Goal: Information Seeking & Learning: Learn about a topic

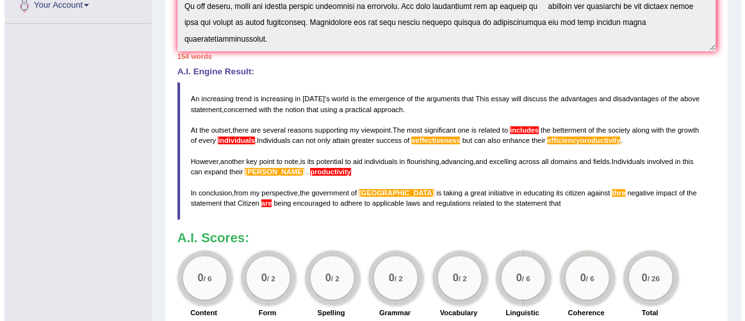
scroll to position [88, 0]
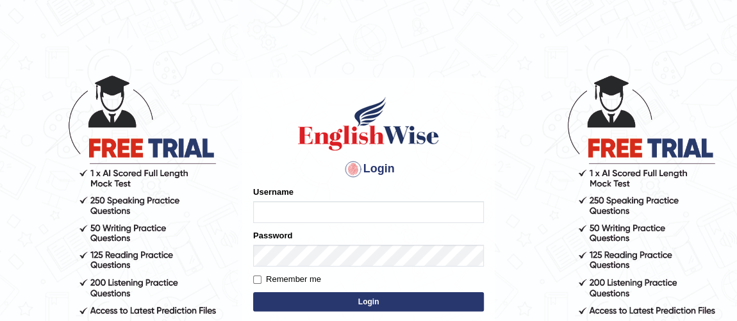
type input "vishalwadhwa"
click at [293, 304] on button "Login" at bounding box center [368, 301] width 231 height 19
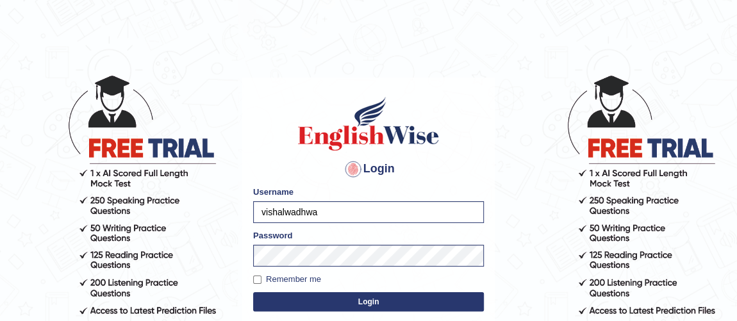
click at [291, 299] on button "Login" at bounding box center [368, 301] width 231 height 19
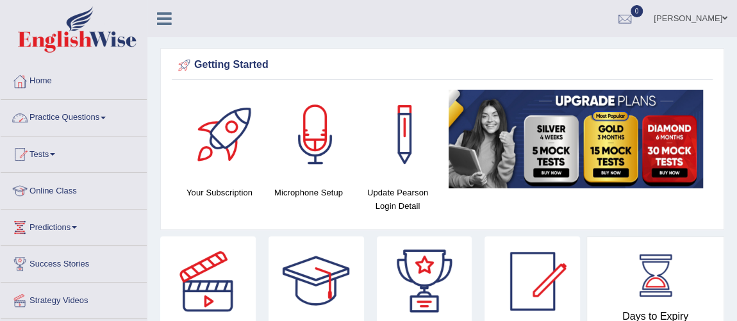
click at [75, 119] on link "Practice Questions" at bounding box center [74, 116] width 146 height 32
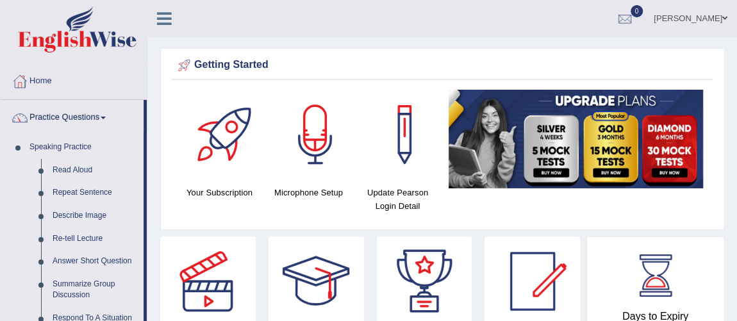
click at [70, 170] on link "Read Aloud" at bounding box center [95, 170] width 97 height 23
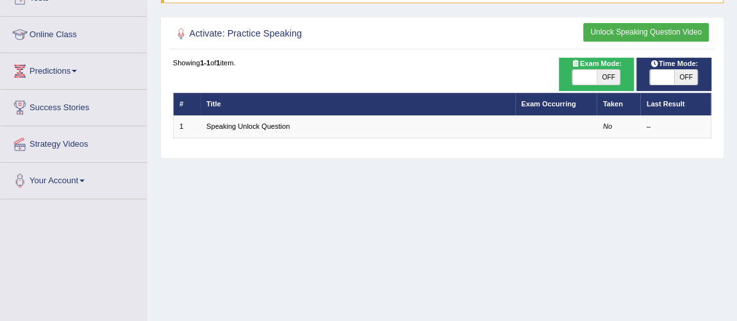
scroll to position [172, 0]
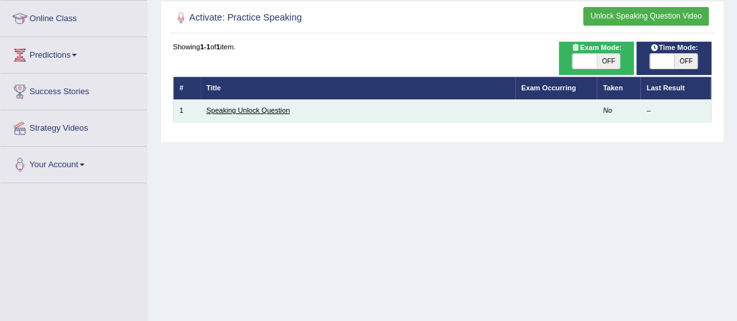
click at [228, 110] on link "Speaking Unlock Question" at bounding box center [247, 110] width 83 height 8
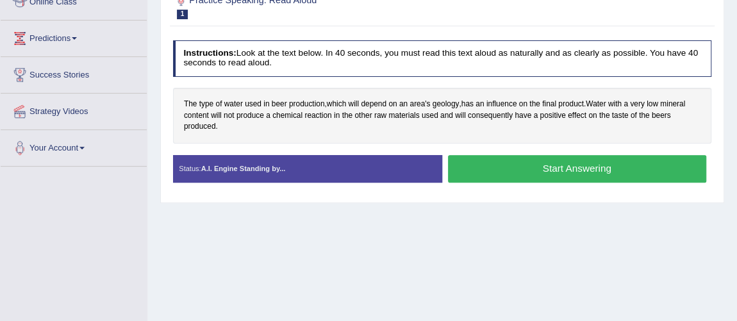
scroll to position [191, 0]
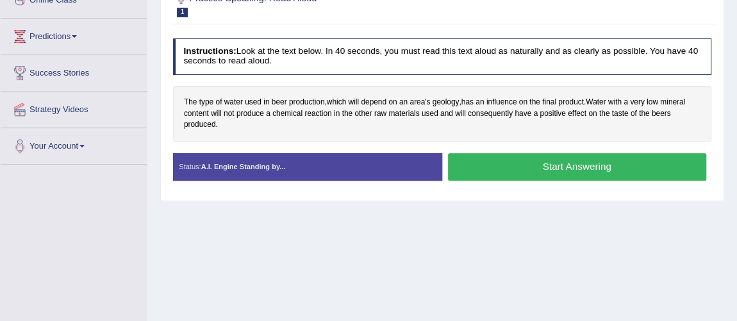
click at [523, 167] on button "Start Answering" at bounding box center [577, 167] width 258 height 28
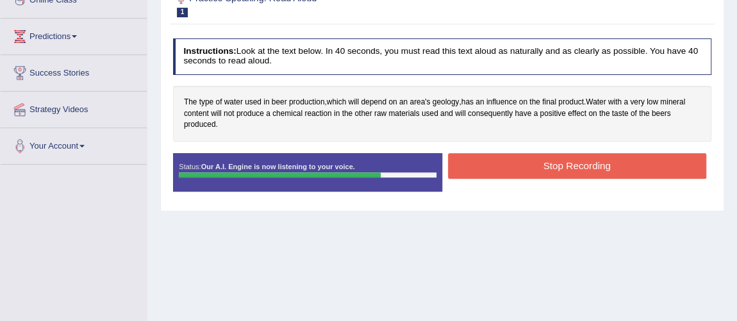
click at [523, 167] on button "Stop Recording" at bounding box center [577, 165] width 258 height 25
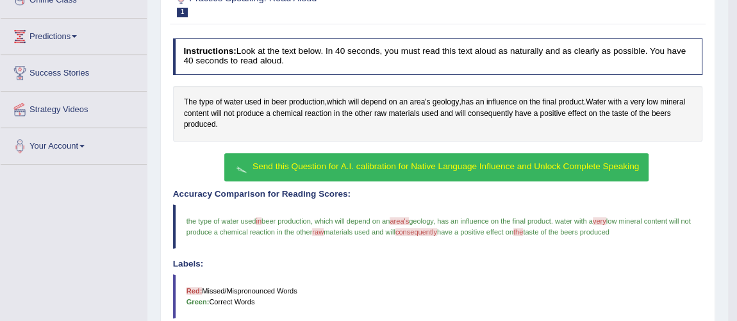
click at [317, 166] on span "Send this Question for A.I. calibration for Native Language Influence and Unloc…" at bounding box center [445, 166] width 386 height 10
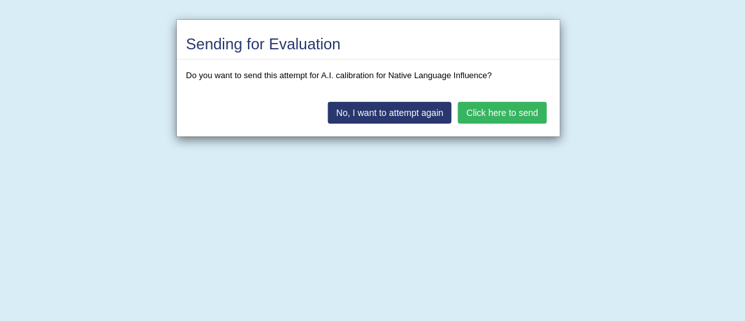
click at [489, 103] on button "Click here to send" at bounding box center [502, 113] width 88 height 22
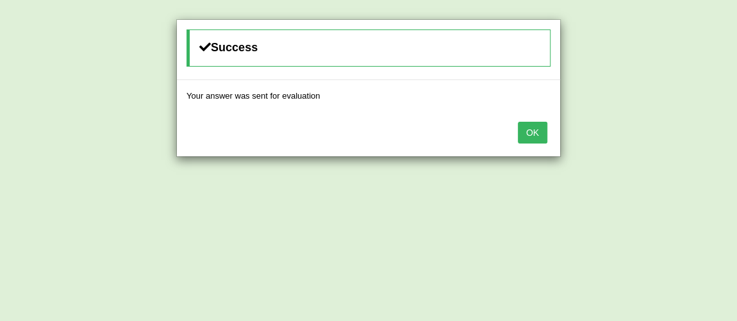
click at [534, 127] on button "OK" at bounding box center [532, 133] width 29 height 22
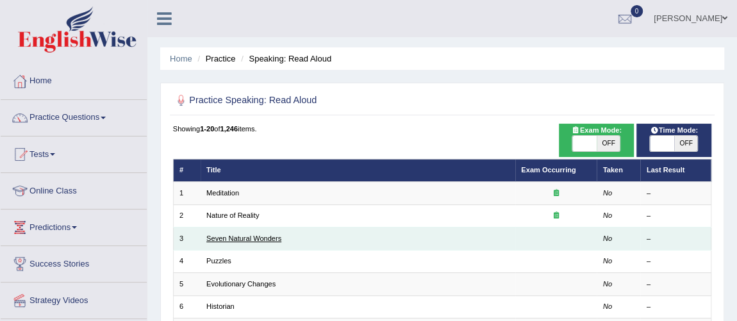
click at [271, 240] on link "Seven Natural Wonders" at bounding box center [243, 238] width 75 height 8
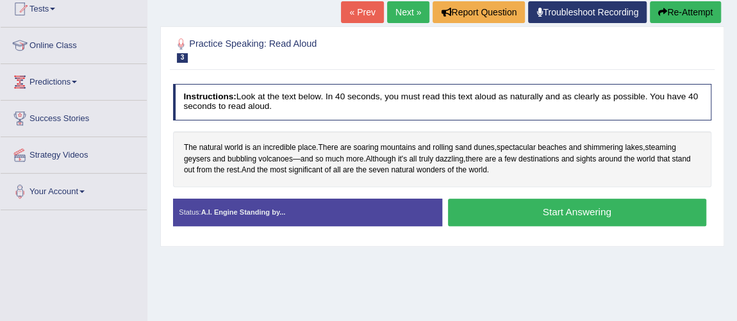
scroll to position [147, 0]
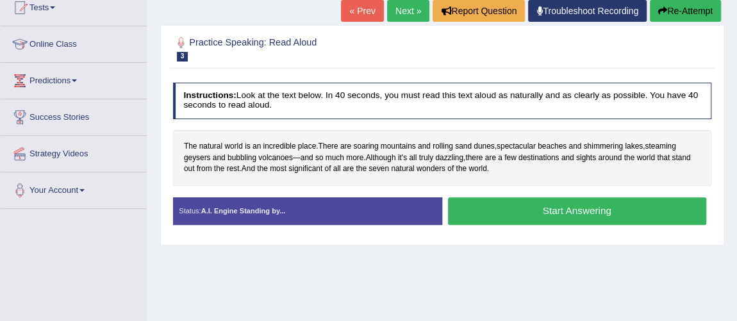
click at [238, 275] on div "Home Practice Speaking: Read Aloud Seven Natural Wonders * Remember to use the …" at bounding box center [441, 173] width 589 height 641
click at [495, 210] on button "Start Answering" at bounding box center [577, 211] width 258 height 28
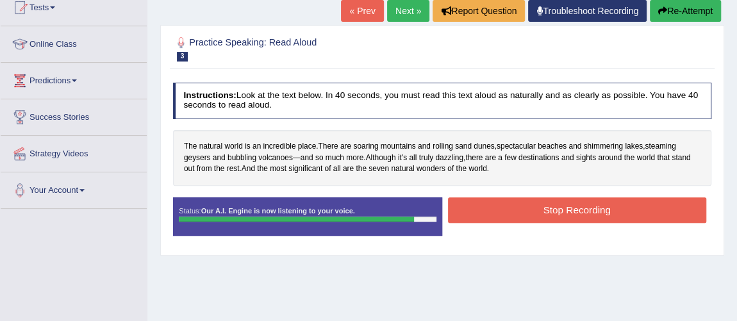
click at [563, 207] on button "Stop Recording" at bounding box center [577, 209] width 258 height 25
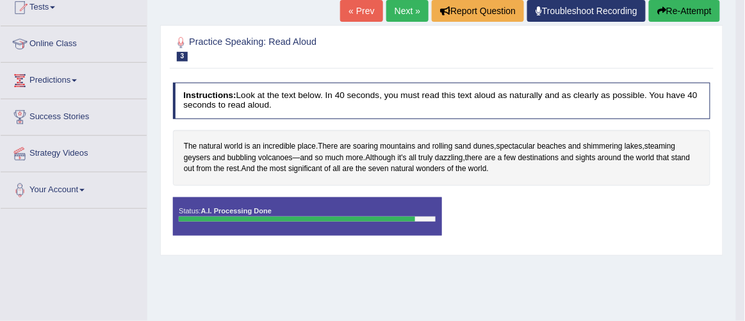
drag, startPoint x: 718, startPoint y: 94, endPoint x: 745, endPoint y: 91, distance: 27.0
click at [736, 91] on body "Toggle navigation Home Practice Questions Speaking Practice Read Aloud Repeat S…" at bounding box center [372, 13] width 745 height 321
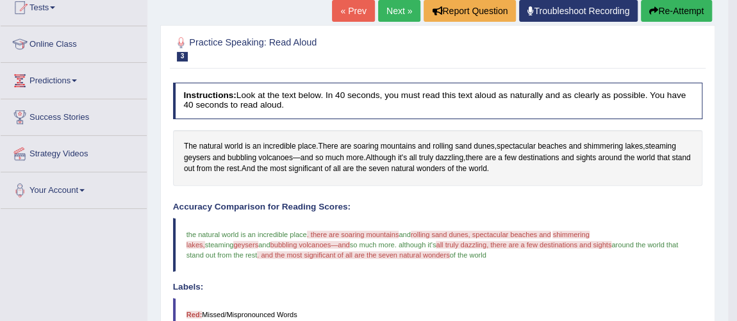
scroll to position [0, 0]
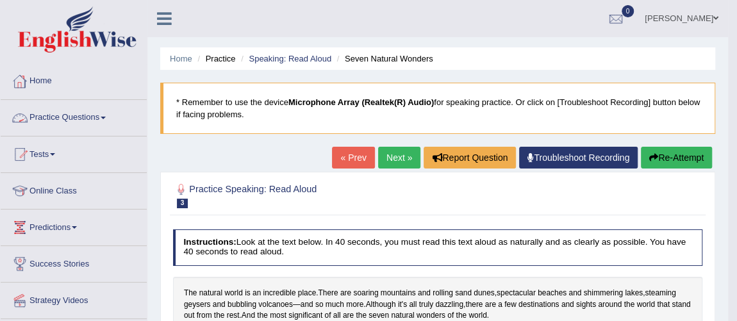
click at [66, 117] on link "Practice Questions" at bounding box center [74, 116] width 146 height 32
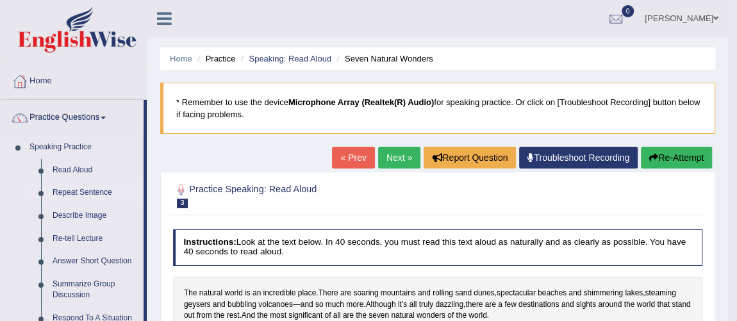
click at [83, 191] on link "Repeat Sentence" at bounding box center [95, 192] width 97 height 23
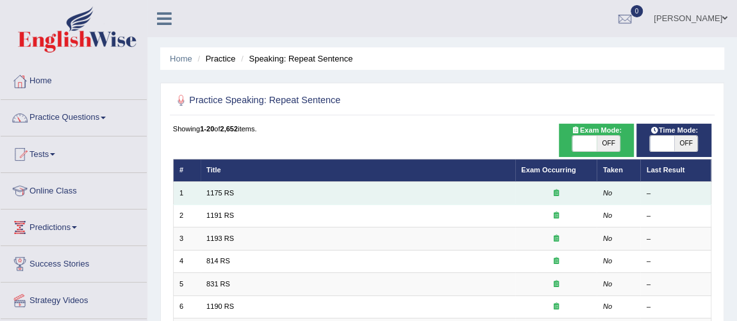
click at [443, 188] on td "1175 RS" at bounding box center [358, 193] width 315 height 22
click at [218, 193] on link "1175 RS" at bounding box center [220, 193] width 28 height 8
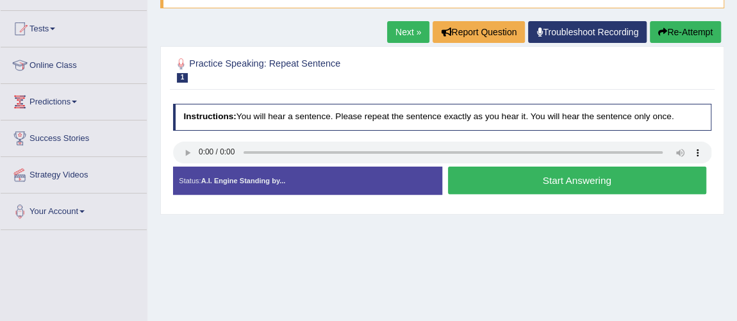
scroll to position [140, 0]
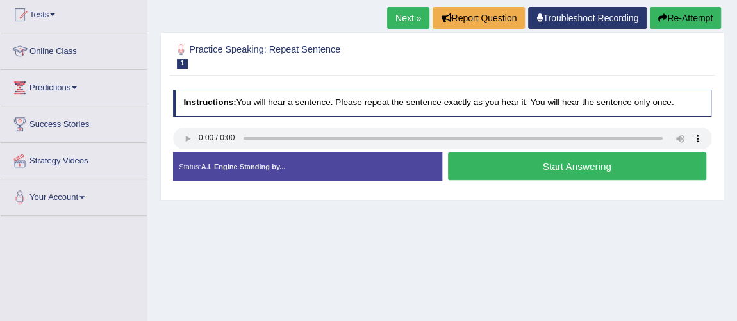
click at [522, 164] on button "Start Answering" at bounding box center [577, 166] width 258 height 28
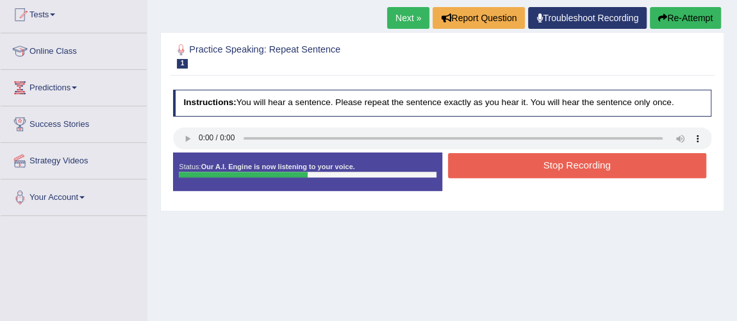
click at [522, 164] on button "Stop Recording" at bounding box center [577, 165] width 258 height 25
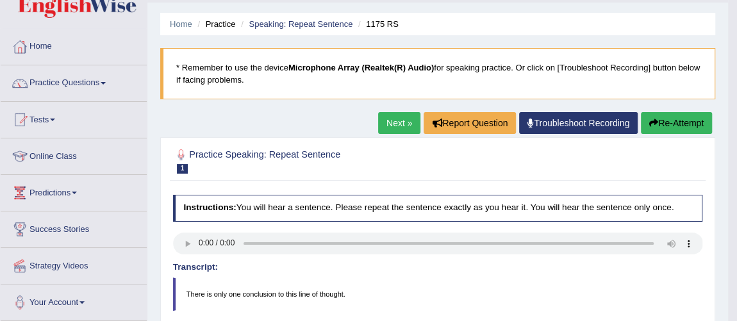
scroll to position [33, 0]
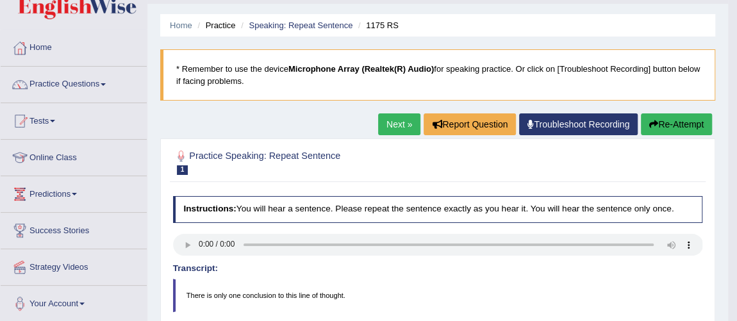
click at [396, 119] on link "Next »" at bounding box center [399, 124] width 42 height 22
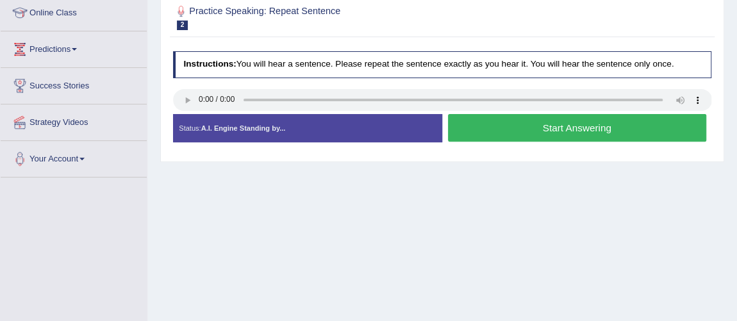
scroll to position [180, 0]
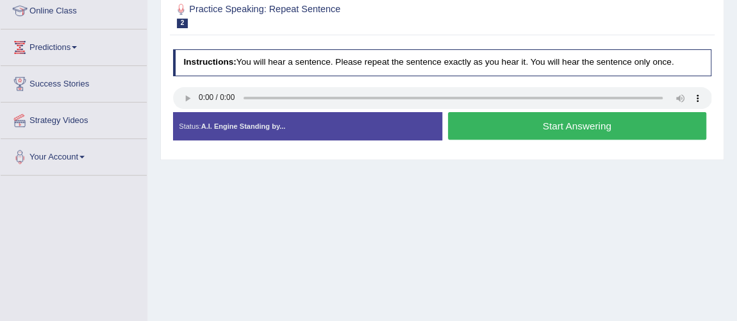
click at [526, 121] on button "Start Answering" at bounding box center [577, 126] width 258 height 28
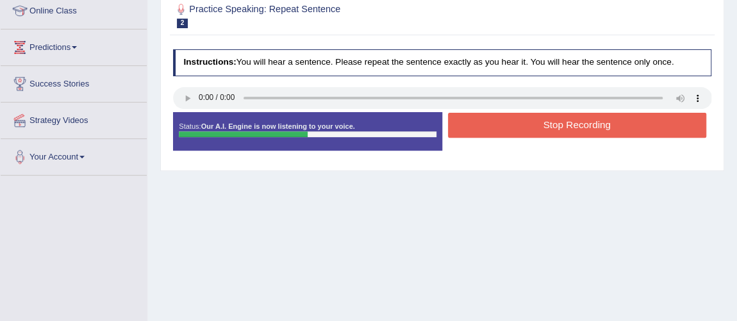
click at [526, 121] on button "Stop Recording" at bounding box center [577, 125] width 258 height 25
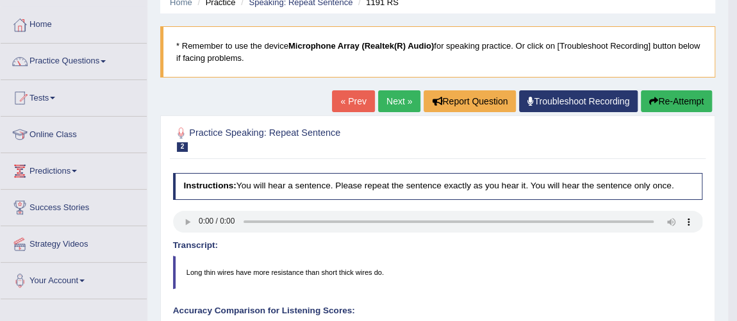
scroll to position [0, 0]
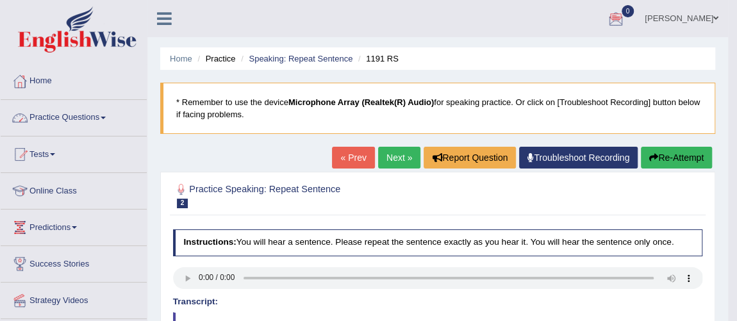
click at [47, 110] on link "Practice Questions" at bounding box center [74, 116] width 146 height 32
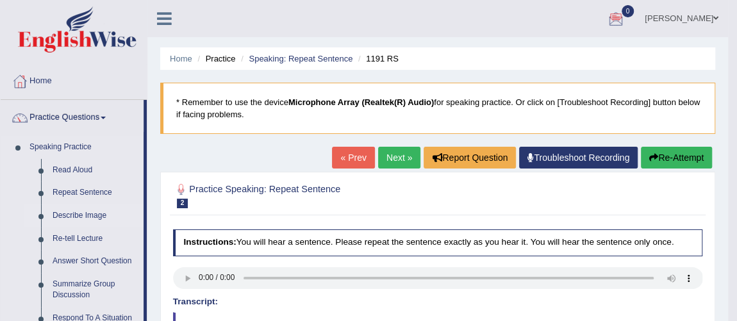
click at [72, 216] on link "Describe Image" at bounding box center [95, 215] width 97 height 23
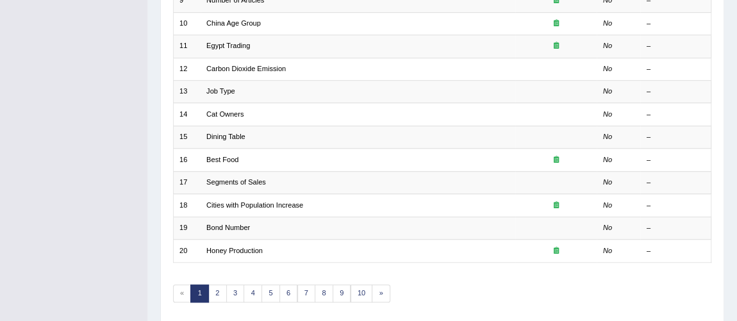
scroll to position [413, 0]
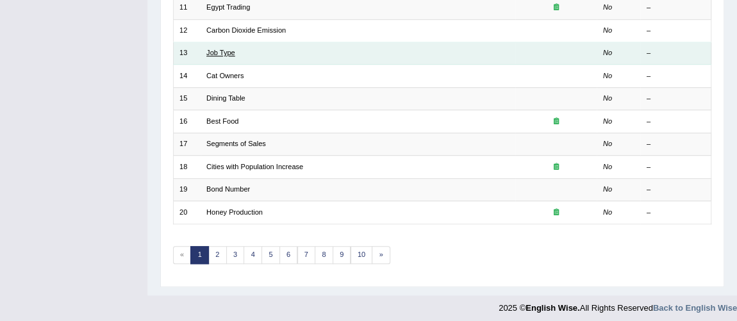
click at [217, 49] on link "Job Type" at bounding box center [220, 53] width 29 height 8
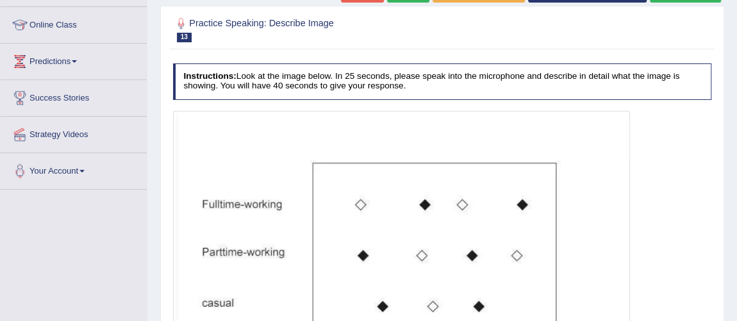
scroll to position [171, 0]
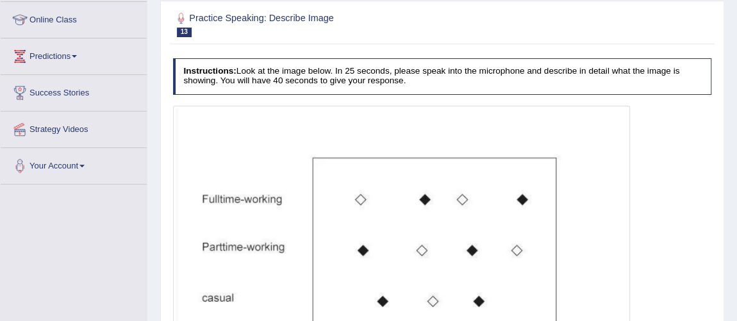
drag, startPoint x: 724, startPoint y: 100, endPoint x: 729, endPoint y: 155, distance: 55.3
click at [729, 155] on div "Home Practice Speaking: Describe Image Job Type * Remember to use the device Mi…" at bounding box center [441, 170] width 589 height 682
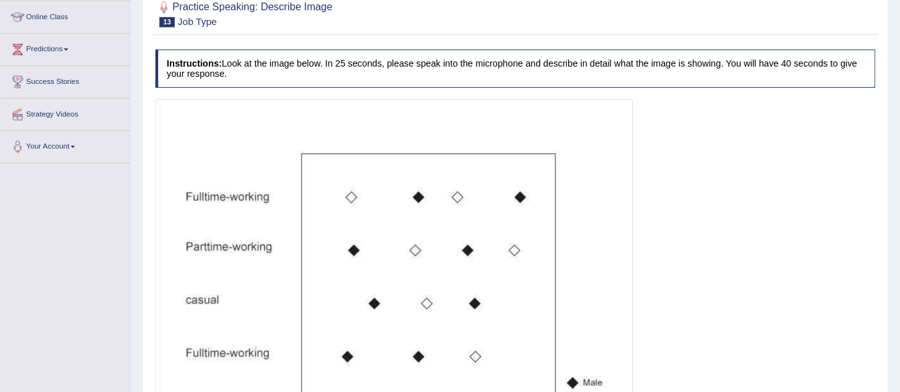
scroll to position [172, 0]
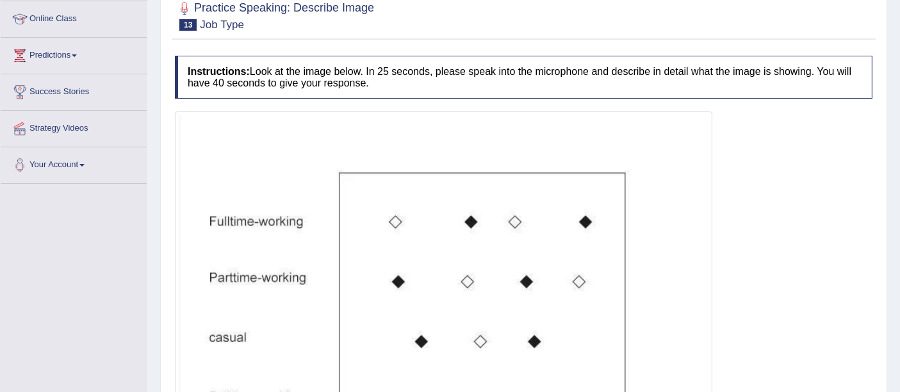
drag, startPoint x: 685, startPoint y: 1, endPoint x: 649, endPoint y: 147, distance: 149.8
click at [649, 147] on img at bounding box center [443, 316] width 531 height 402
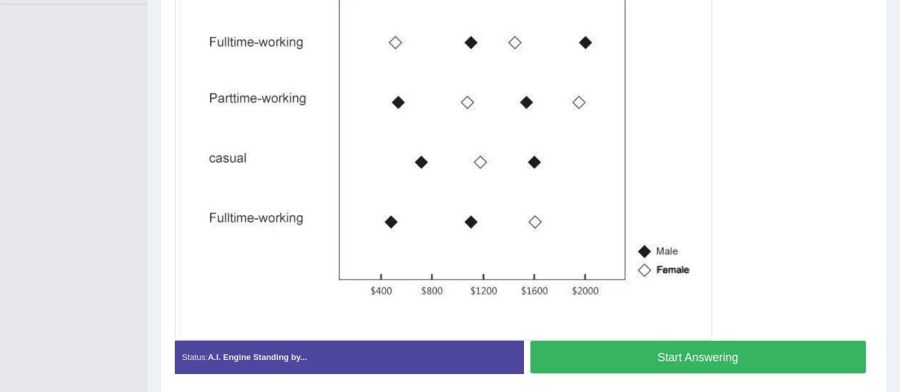
scroll to position [354, 0]
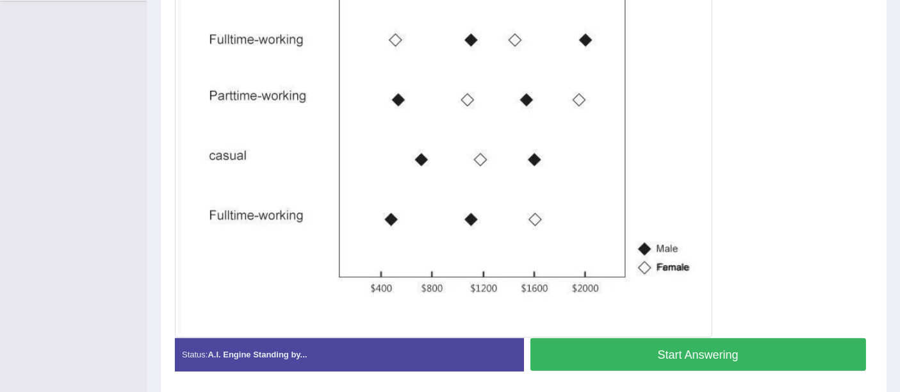
click at [695, 320] on button "Start Answering" at bounding box center [698, 354] width 336 height 33
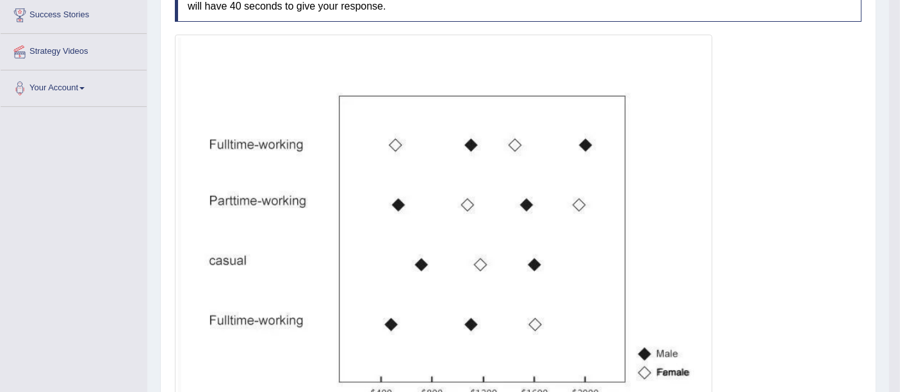
scroll to position [0, 0]
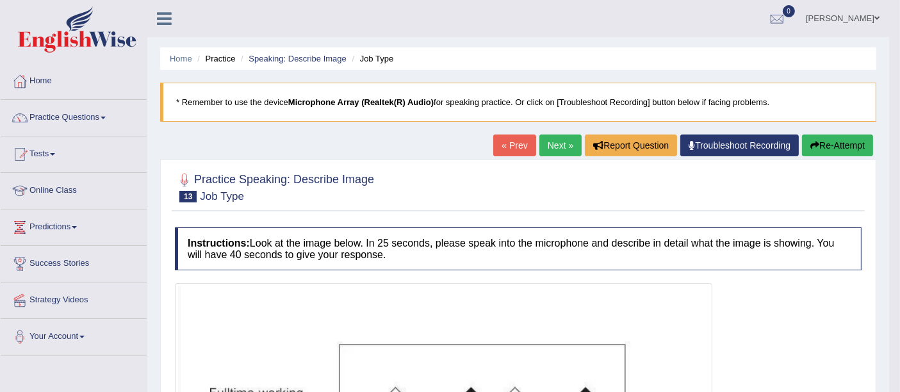
click at [550, 142] on link "Next »" at bounding box center [560, 146] width 42 height 22
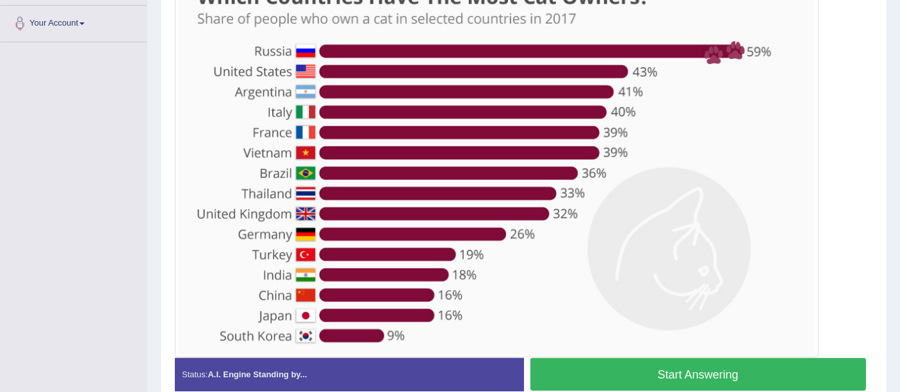
scroll to position [320, 0]
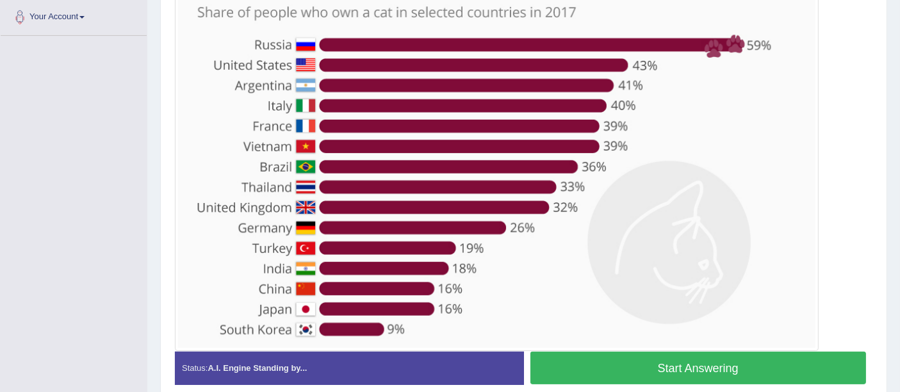
click at [720, 357] on button "Start Answering" at bounding box center [698, 368] width 336 height 33
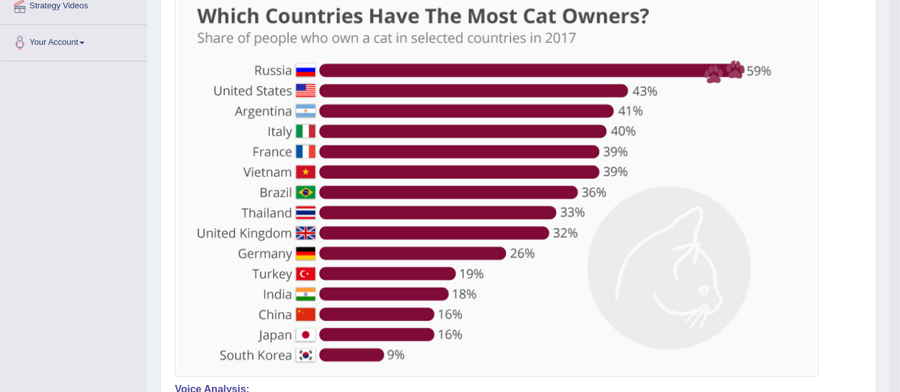
scroll to position [293, 0]
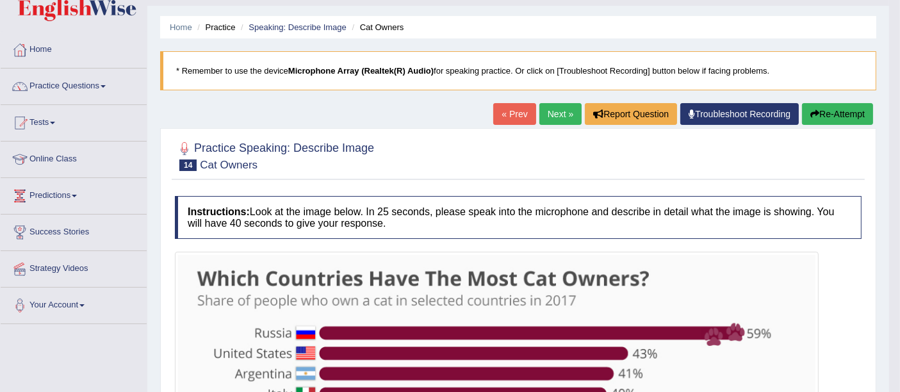
drag, startPoint x: 908, startPoint y: 268, endPoint x: 887, endPoint y: 200, distance: 71.1
click at [887, 200] on html "Toggle navigation Home Practice Questions Speaking Practice Read Aloud Repeat S…" at bounding box center [450, 165] width 900 height 392
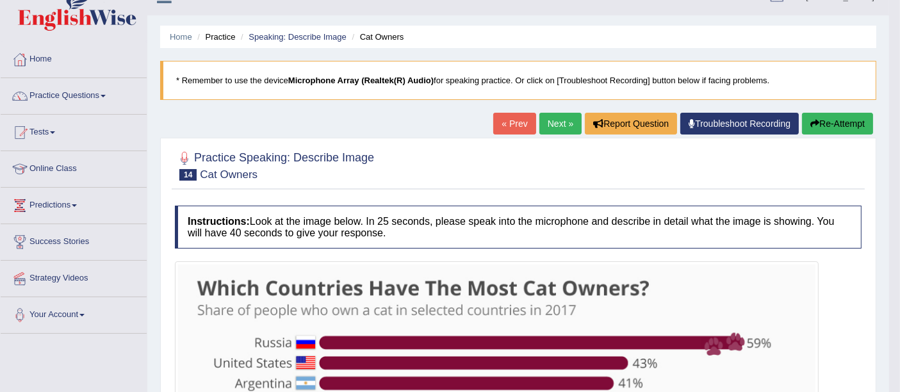
click at [551, 119] on link "Next »" at bounding box center [560, 124] width 42 height 22
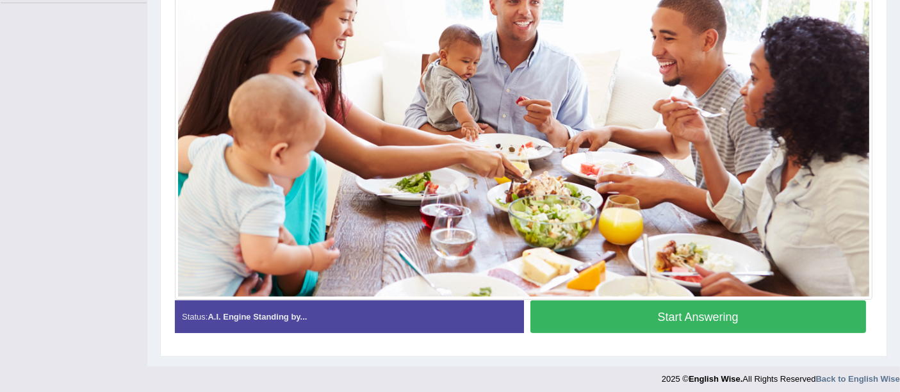
scroll to position [357, 0]
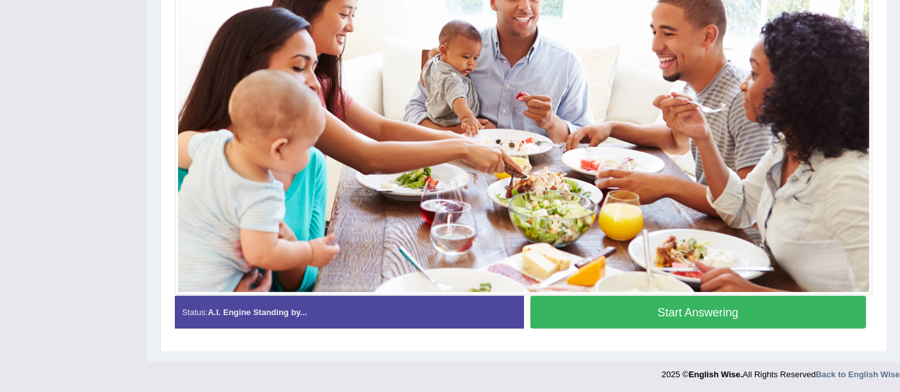
drag, startPoint x: 910, startPoint y: 117, endPoint x: 895, endPoint y: 315, distance: 199.2
click at [716, 308] on button "Start Answering" at bounding box center [698, 312] width 336 height 33
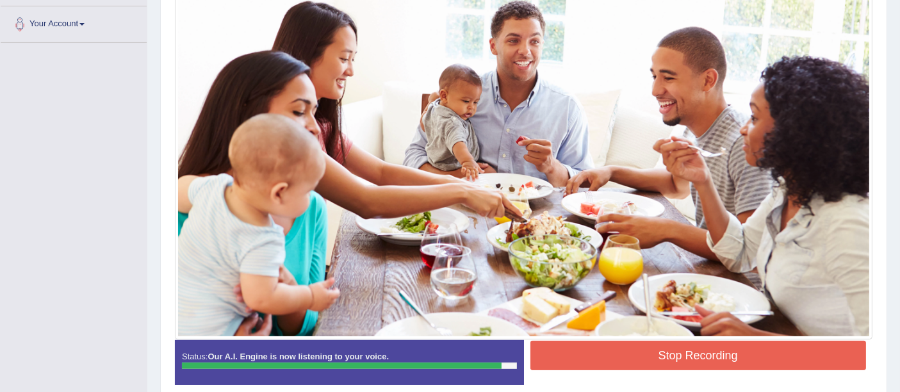
scroll to position [315, 0]
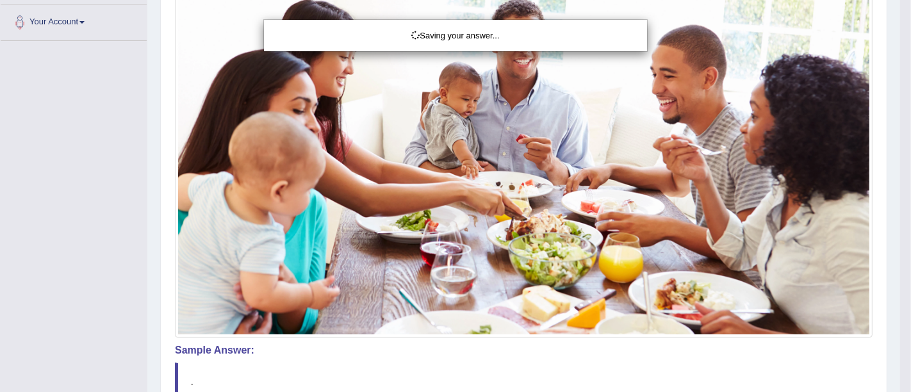
drag, startPoint x: 905, startPoint y: 261, endPoint x: 908, endPoint y: 238, distance: 23.3
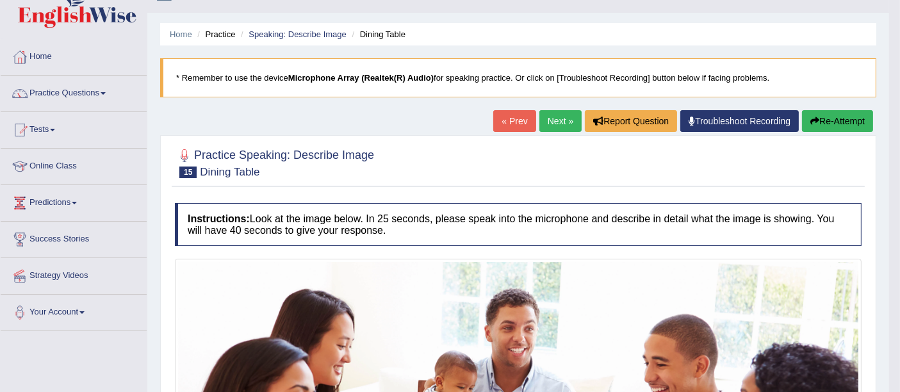
scroll to position [0, 0]
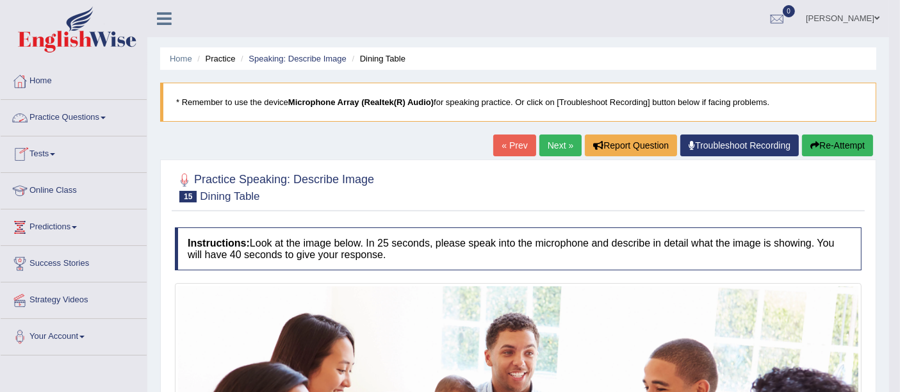
click at [96, 123] on link "Practice Questions" at bounding box center [74, 116] width 146 height 32
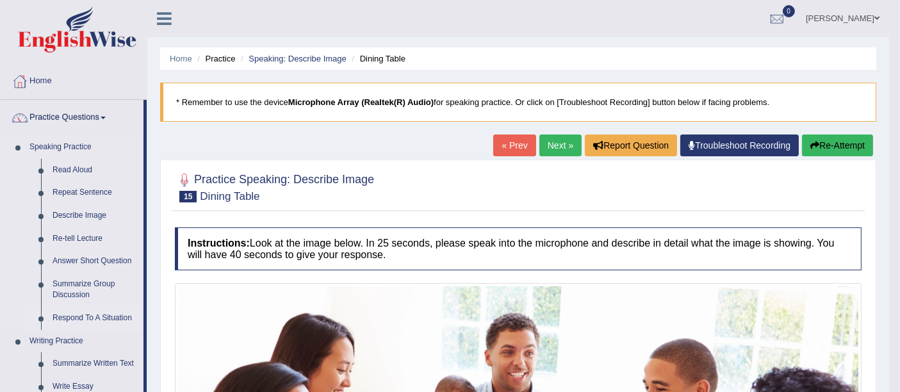
click at [71, 313] on link "Respond To A Situation" at bounding box center [95, 318] width 97 height 23
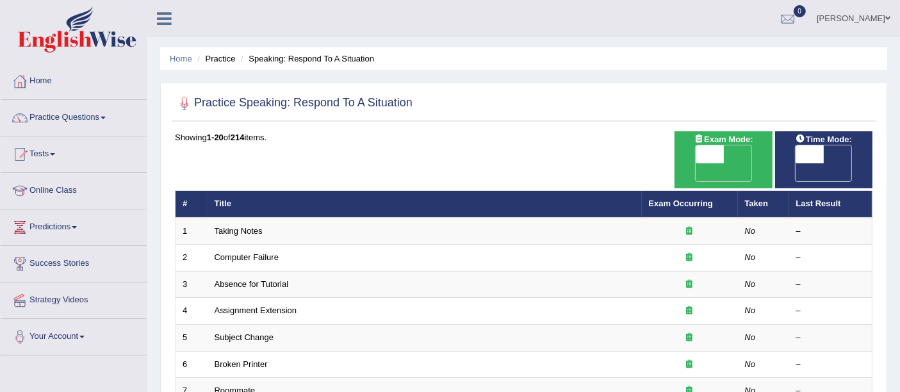
click at [236, 298] on td "Assignment Extension" at bounding box center [425, 311] width 434 height 27
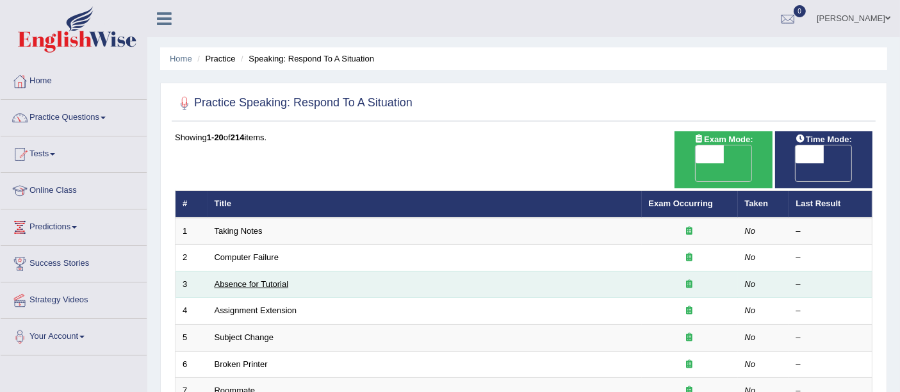
click at [239, 279] on link "Absence for Tutorial" at bounding box center [252, 284] width 74 height 10
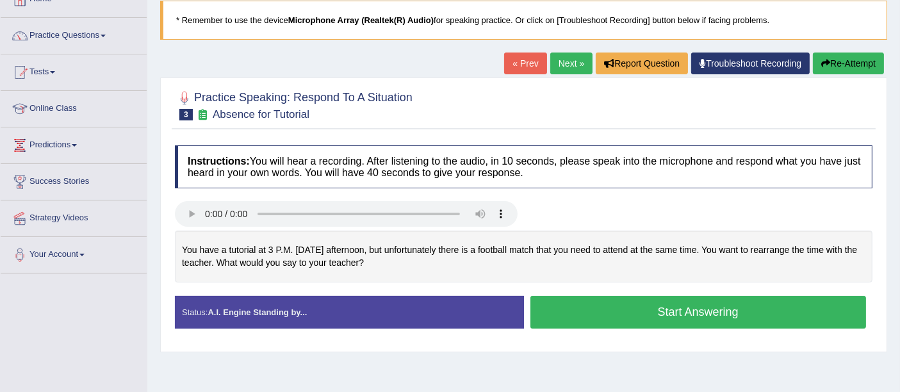
scroll to position [87, 0]
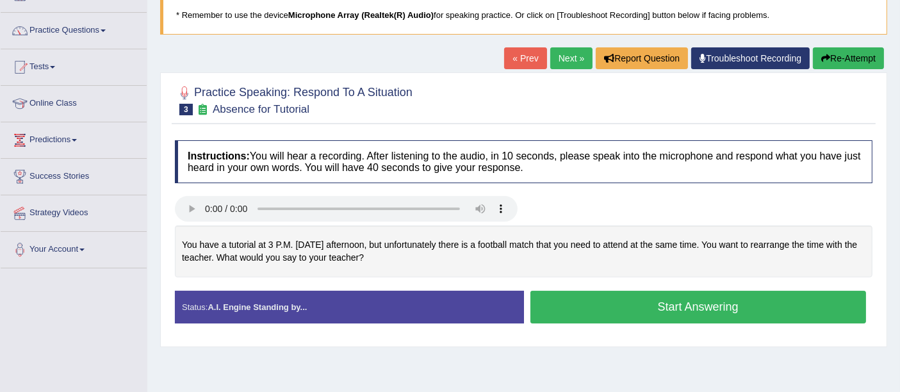
click at [659, 311] on button "Start Answering" at bounding box center [698, 307] width 336 height 33
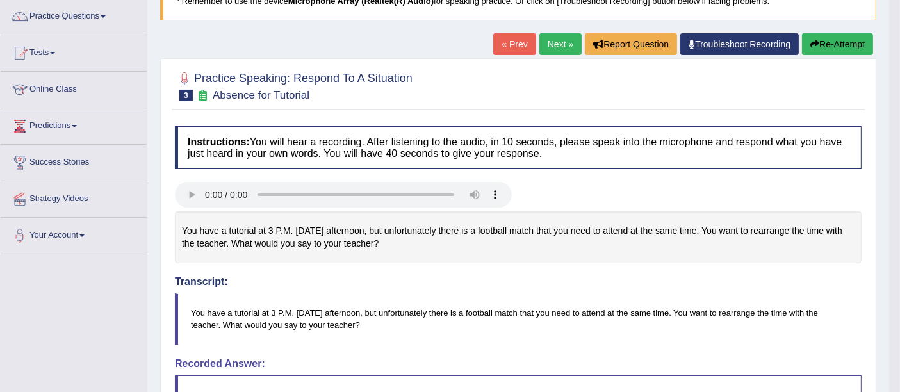
scroll to position [92, 0]
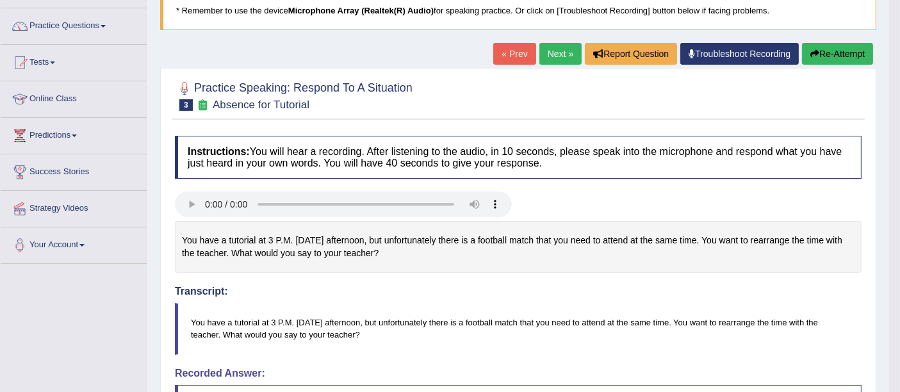
click at [552, 55] on link "Next »" at bounding box center [560, 54] width 42 height 22
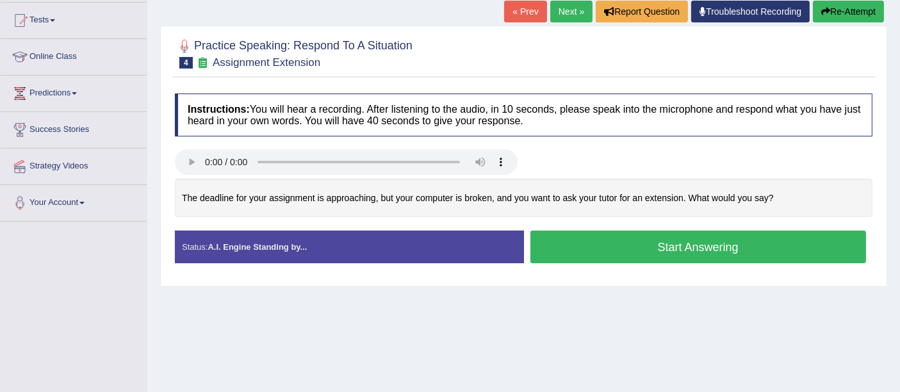
scroll to position [136, 0]
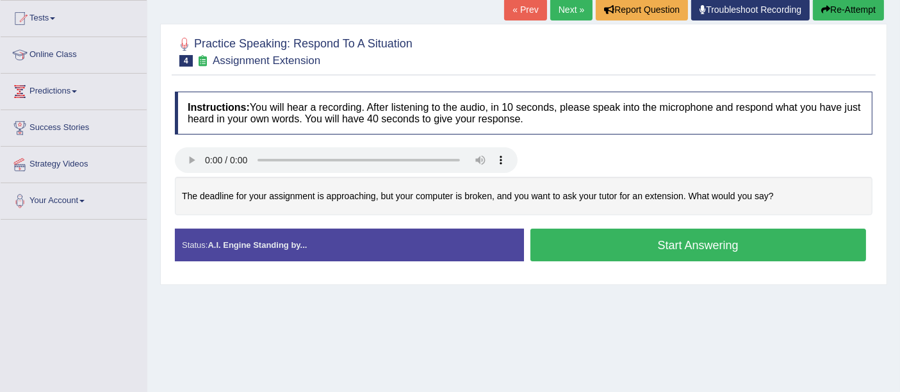
click at [580, 249] on button "Start Answering" at bounding box center [698, 245] width 336 height 33
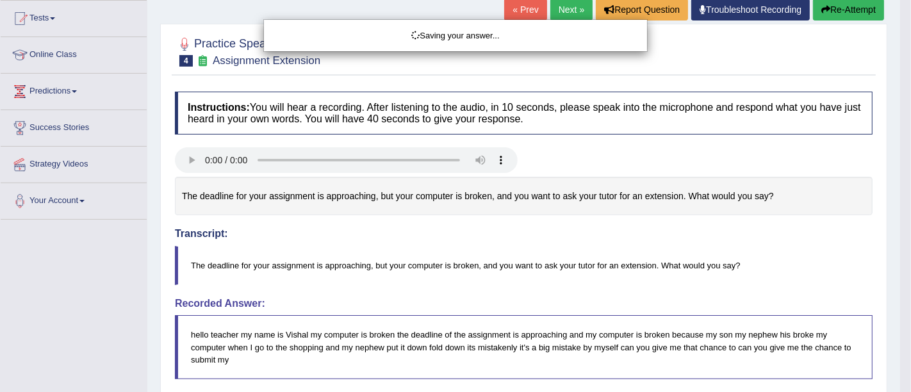
click at [565, 6] on div "Saving your answer..." at bounding box center [455, 196] width 911 height 392
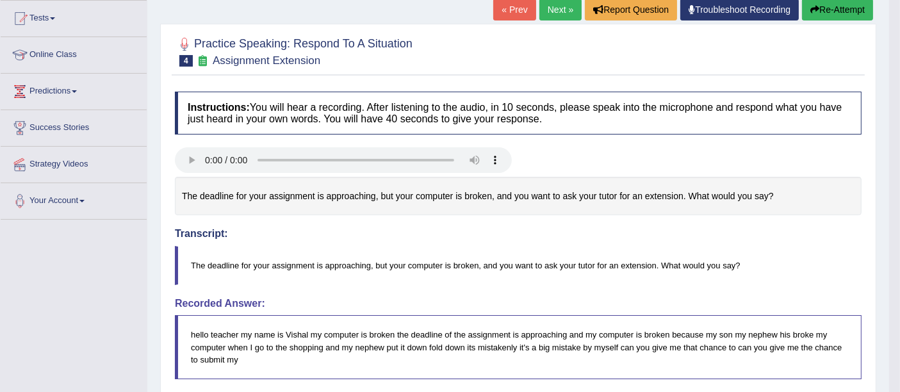
click at [558, 4] on link "Next »" at bounding box center [560, 10] width 42 height 22
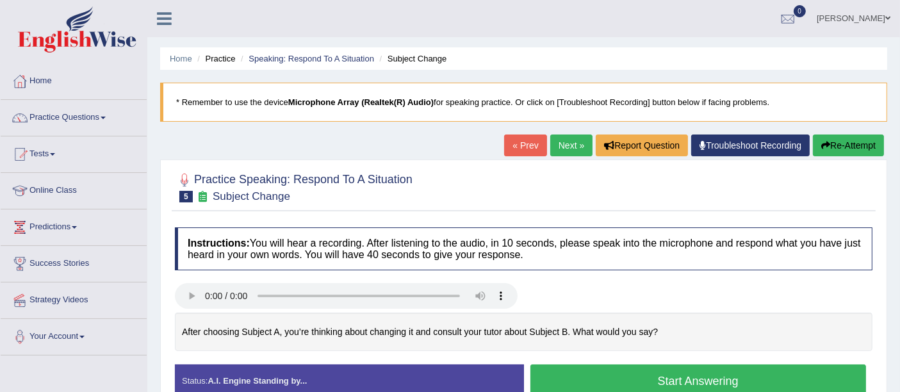
click at [597, 371] on button "Start Answering" at bounding box center [698, 381] width 336 height 33
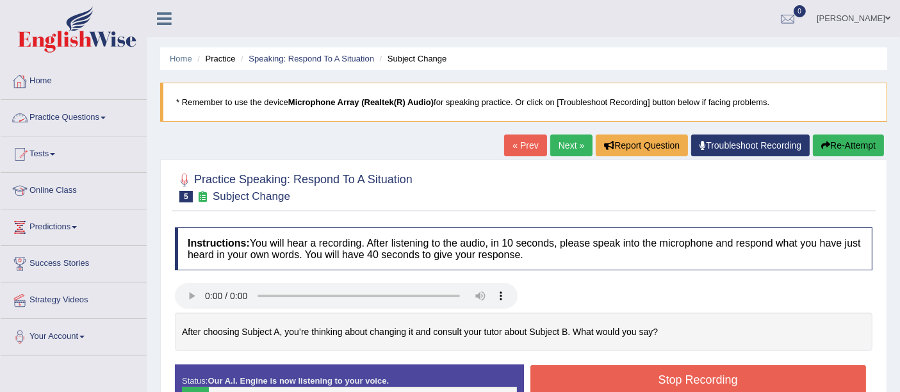
click at [79, 116] on link "Practice Questions" at bounding box center [74, 116] width 146 height 32
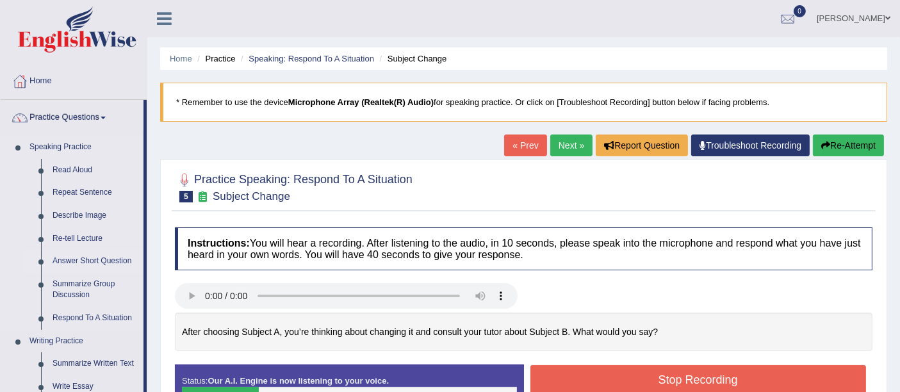
click at [88, 261] on link "Answer Short Question" at bounding box center [95, 261] width 97 height 23
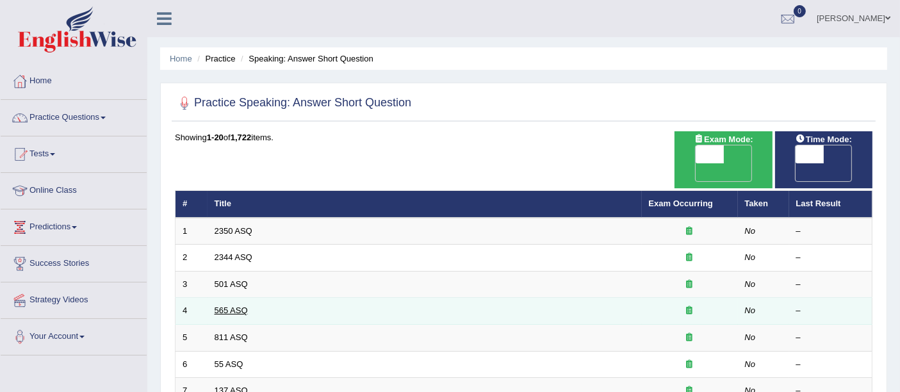
click at [222, 306] on link "565 ASQ" at bounding box center [231, 311] width 33 height 10
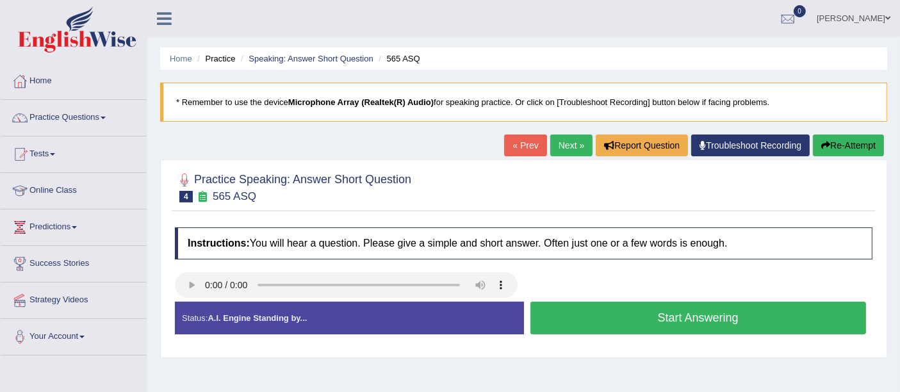
click at [589, 316] on button "Start Answering" at bounding box center [698, 318] width 336 height 33
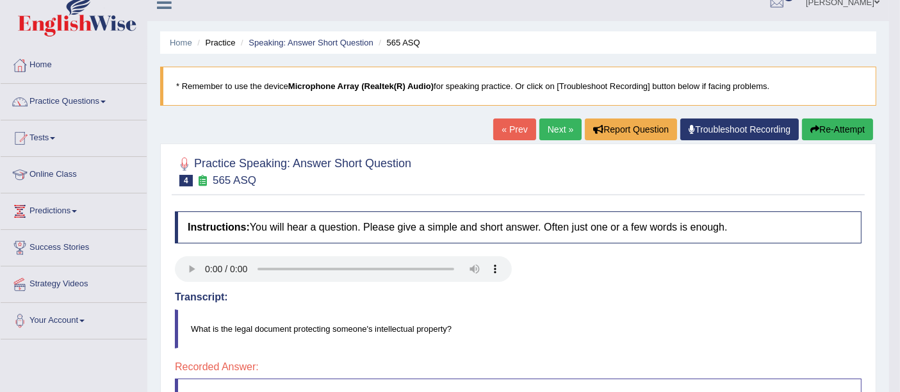
scroll to position [17, 0]
drag, startPoint x: 910, startPoint y: 213, endPoint x: 910, endPoint y: 223, distance: 9.6
click at [899, 223] on html "Toggle navigation Home Practice Questions Speaking Practice Read Aloud Repeat S…" at bounding box center [450, 179] width 900 height 392
click at [556, 129] on link "Next »" at bounding box center [560, 129] width 42 height 22
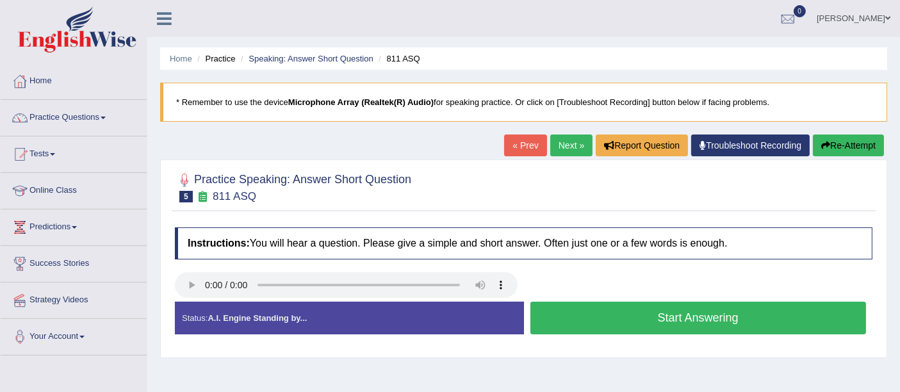
click at [594, 327] on button "Start Answering" at bounding box center [698, 318] width 336 height 33
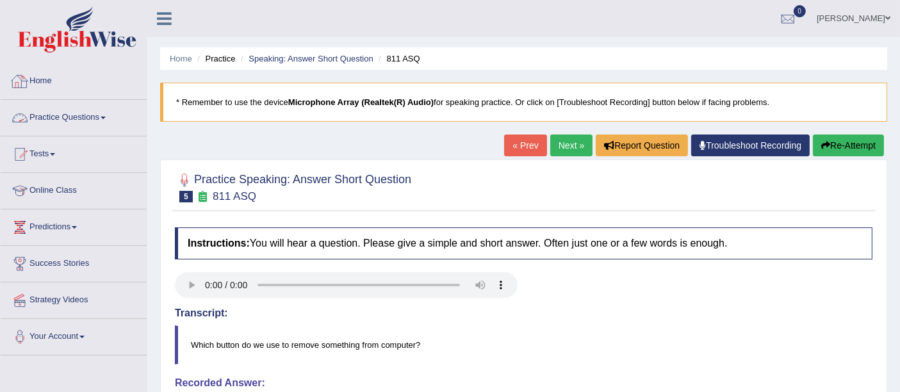
click at [84, 110] on link "Practice Questions" at bounding box center [74, 116] width 146 height 32
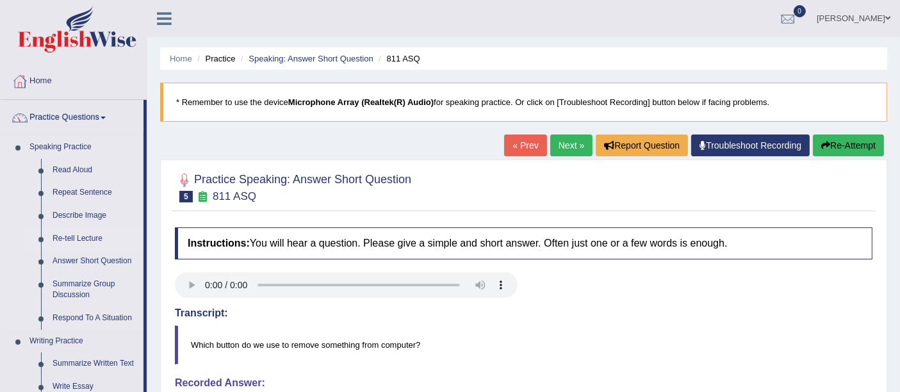
click at [80, 237] on link "Re-tell Lecture" at bounding box center [95, 238] width 97 height 23
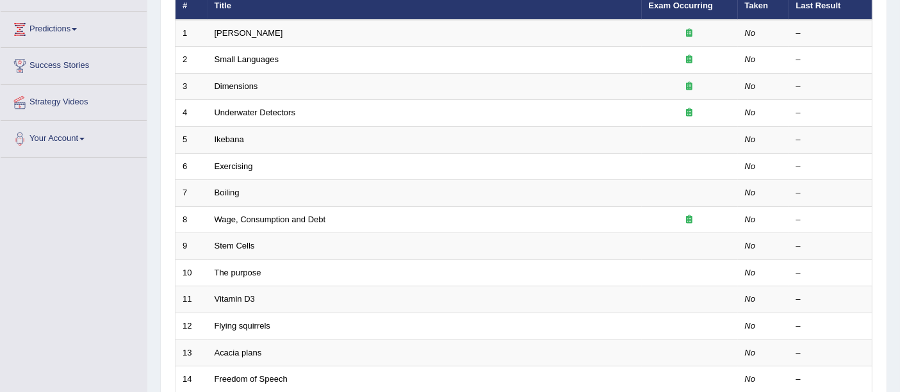
scroll to position [201, 0]
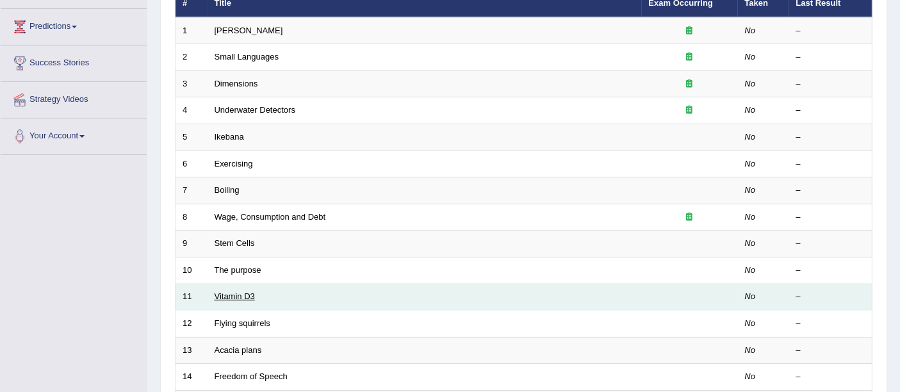
click at [234, 291] on link "Vitamin D3" at bounding box center [235, 296] width 40 height 10
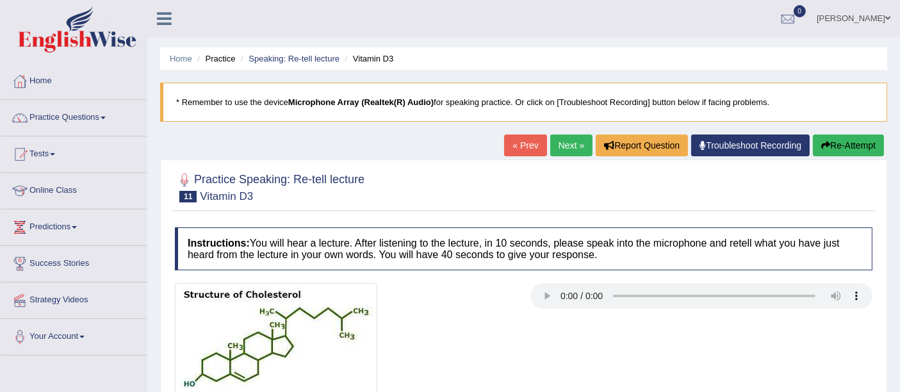
drag, startPoint x: 0, startPoint y: 0, endPoint x: 580, endPoint y: 197, distance: 612.2
click at [580, 197] on div "Practice Speaking: Re-tell lecture 11 Vitamin D3 Instructions: You will hear a …" at bounding box center [523, 306] width 727 height 292
click at [571, 147] on link "Next »" at bounding box center [571, 146] width 42 height 22
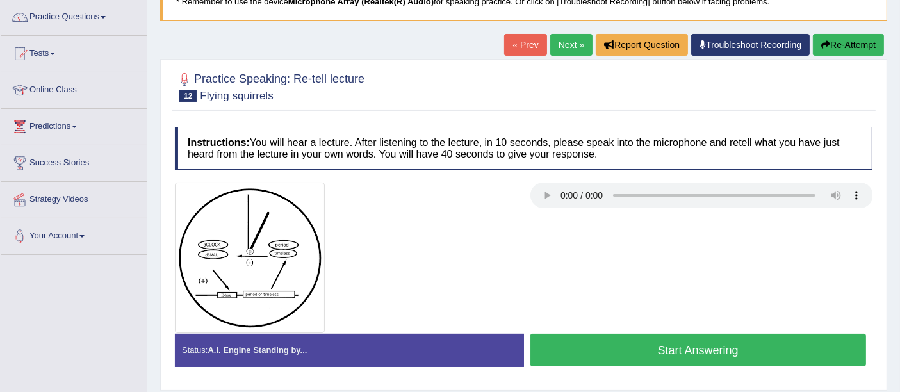
scroll to position [108, 0]
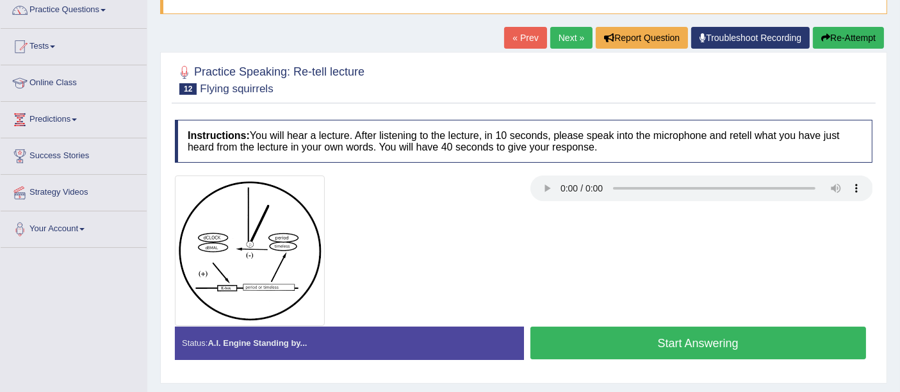
click at [590, 347] on button "Start Answering" at bounding box center [698, 343] width 336 height 33
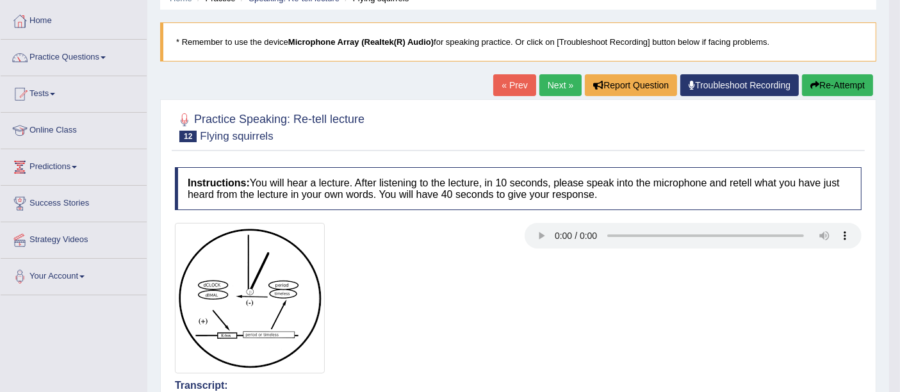
scroll to position [62, 0]
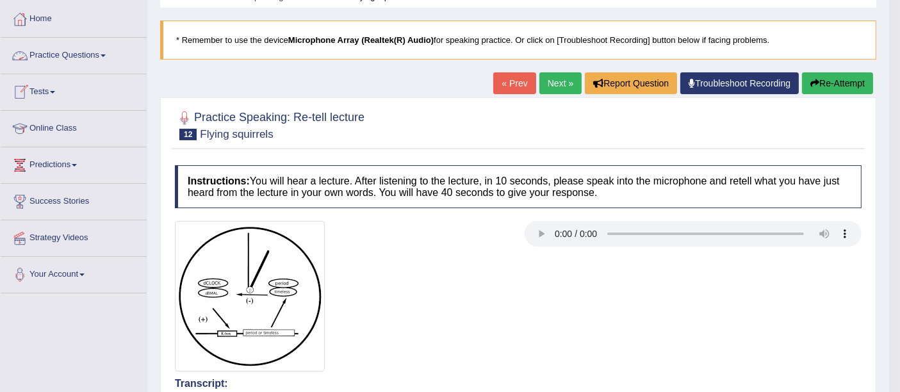
click at [67, 56] on link "Practice Questions" at bounding box center [74, 54] width 146 height 32
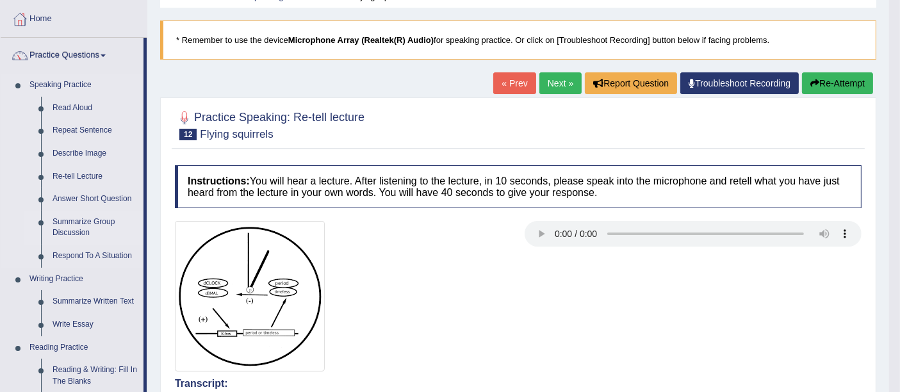
click at [72, 224] on link "Summarize Group Discussion" at bounding box center [95, 228] width 97 height 34
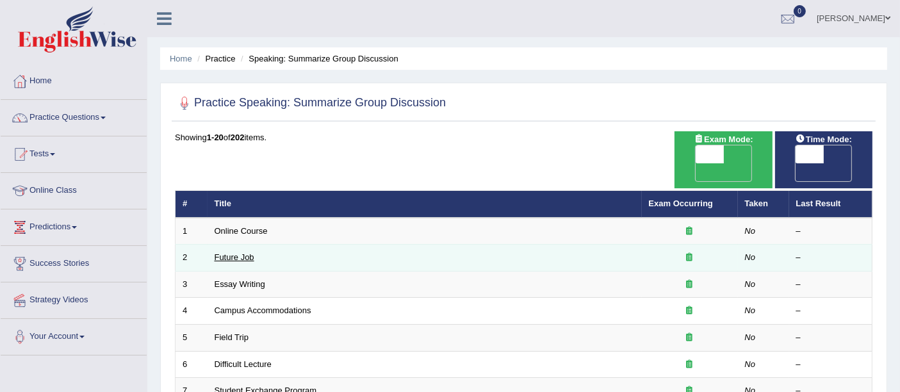
click at [238, 245] on td "Future Job" at bounding box center [425, 258] width 434 height 27
click at [236, 252] on link "Future Job" at bounding box center [235, 257] width 40 height 10
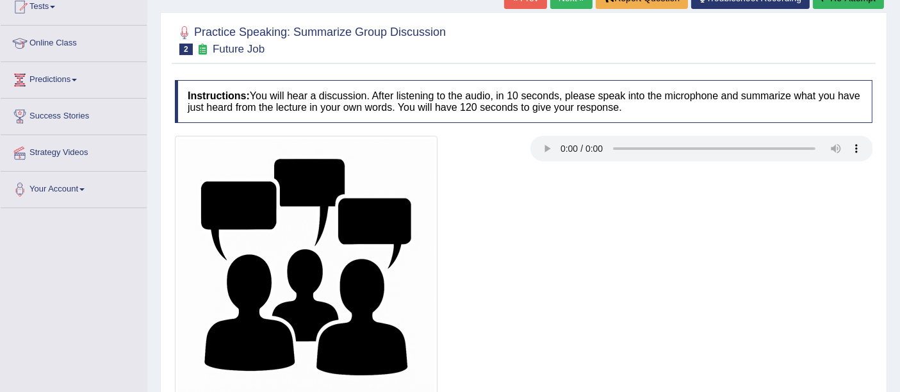
scroll to position [280, 0]
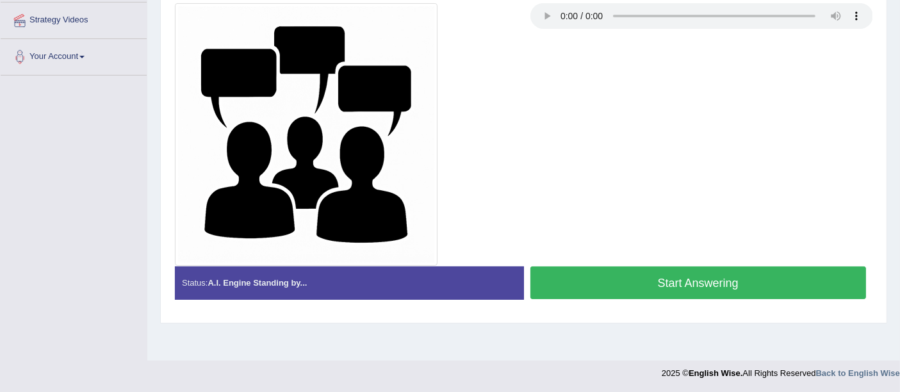
click at [737, 285] on button "Start Answering" at bounding box center [698, 283] width 336 height 33
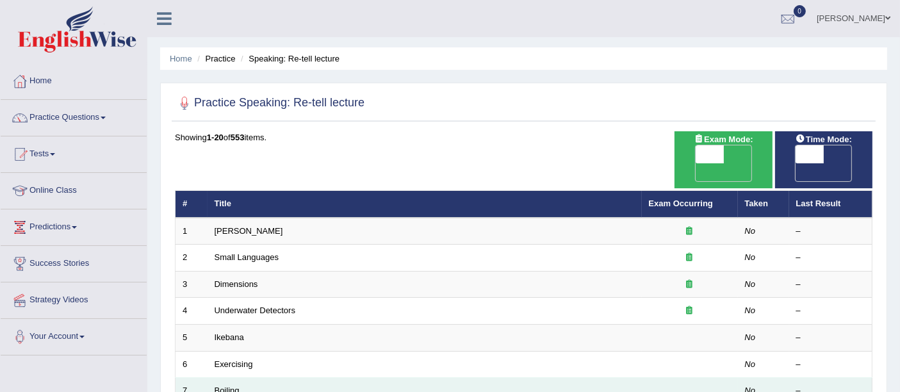
click at [227, 386] on link "Boiling" at bounding box center [227, 391] width 25 height 10
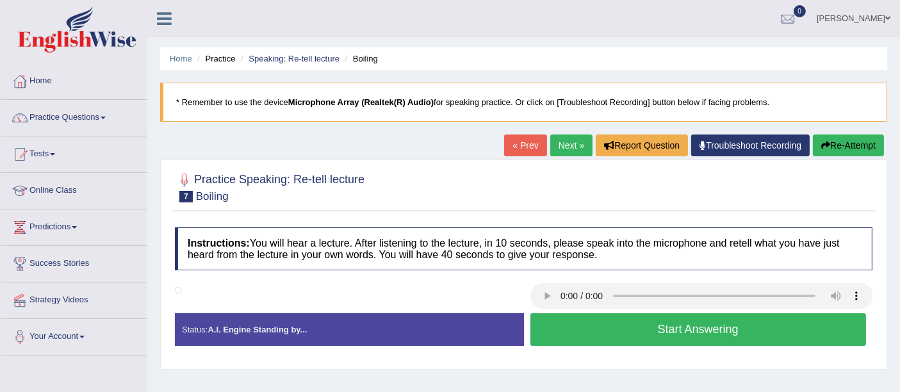
click at [596, 327] on button "Start Answering" at bounding box center [698, 329] width 336 height 33
